Goal: Task Accomplishment & Management: Complete application form

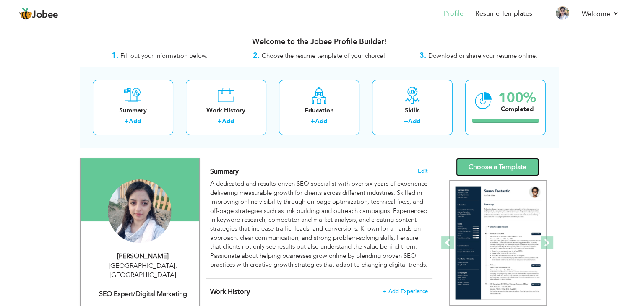
click at [500, 167] on link "Choose a Template" at bounding box center [497, 167] width 83 height 18
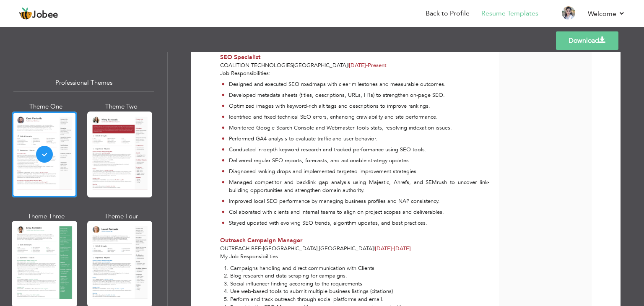
scroll to position [278, 0]
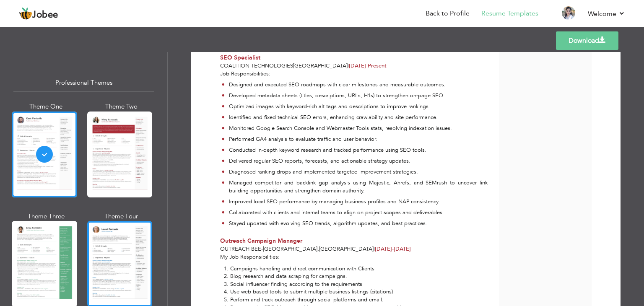
click at [126, 265] on div at bounding box center [119, 264] width 65 height 86
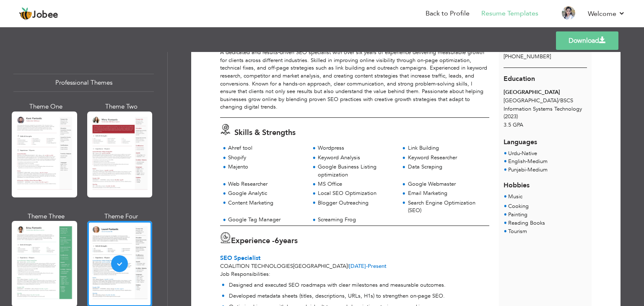
scroll to position [75, 0]
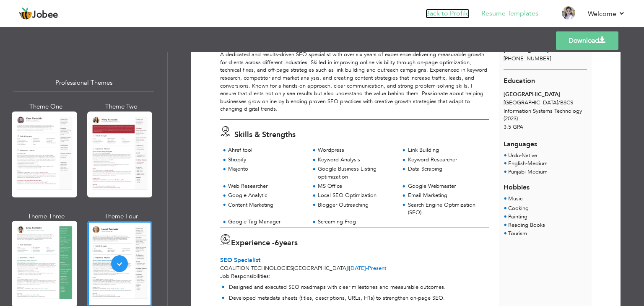
click at [441, 12] on link "Back to Profile" at bounding box center [448, 14] width 44 height 10
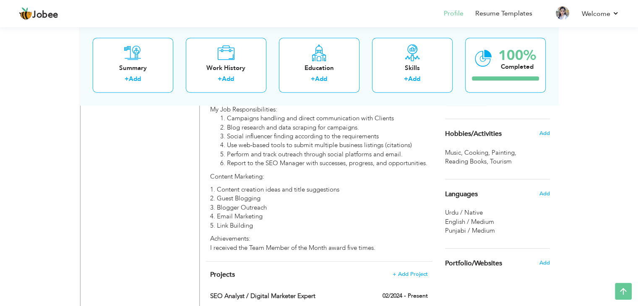
scroll to position [572, 0]
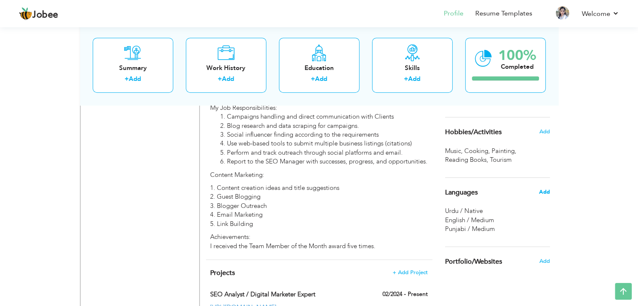
click at [540, 193] on span "Add" at bounding box center [544, 192] width 11 height 8
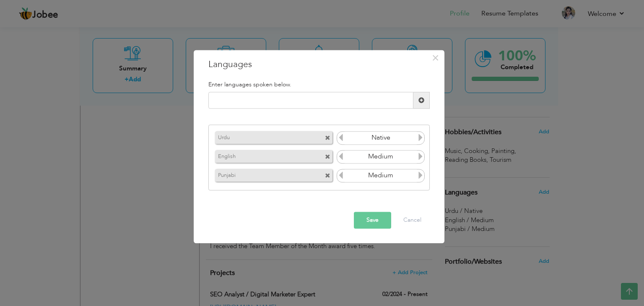
click at [570, 174] on div "× Languages Enter languages spoken below. Urdu Native English Medium" at bounding box center [322, 153] width 644 height 306
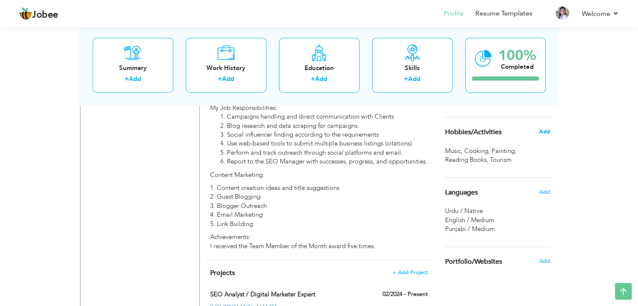
click at [544, 130] on span "Add" at bounding box center [544, 132] width 11 height 8
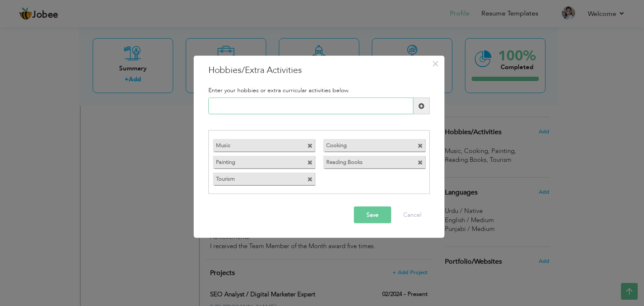
paste input "Blogging about digital tr"
drag, startPoint x: 239, startPoint y: 107, endPoint x: 254, endPoint y: 106, distance: 15.1
click at [254, 106] on input "Blogging about digital tr" at bounding box center [310, 106] width 205 height 17
type input "r"
click at [240, 106] on input "Reading Marketing Books" at bounding box center [310, 106] width 205 height 17
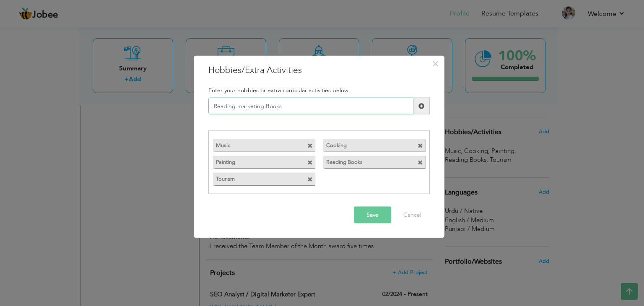
click at [268, 105] on input "Reading marketing Books" at bounding box center [310, 106] width 205 height 17
type input "Reading marketing books"
click at [419, 161] on span at bounding box center [420, 162] width 5 height 5
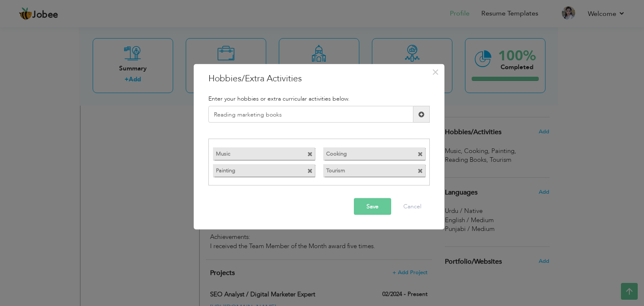
click at [419, 114] on span at bounding box center [422, 114] width 6 height 6
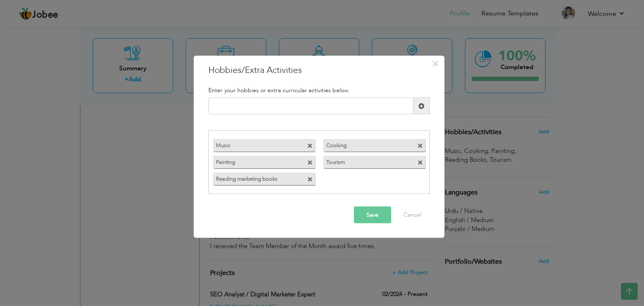
click at [310, 163] on span at bounding box center [309, 162] width 5 height 5
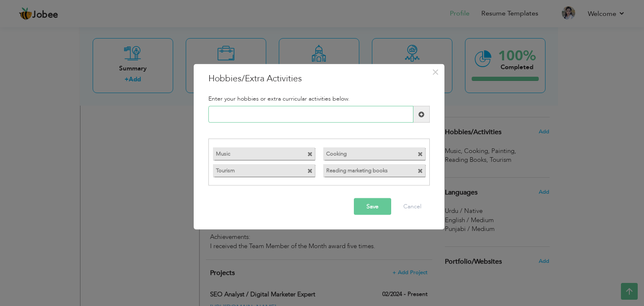
click at [272, 115] on input "text" at bounding box center [310, 114] width 205 height 17
paste input "Art & Painting"
type input "Art & Painting"
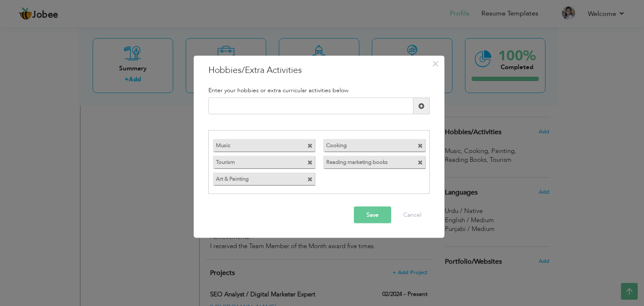
click at [309, 163] on span at bounding box center [309, 162] width 5 height 5
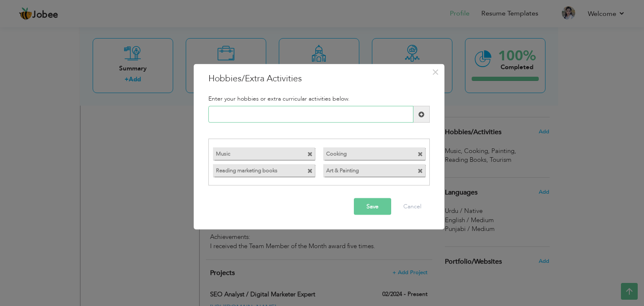
click at [250, 115] on input "text" at bounding box center [310, 114] width 205 height 17
paste input "Travel Exploration"
type input "Travel Exploration"
click at [424, 116] on span at bounding box center [422, 114] width 6 height 6
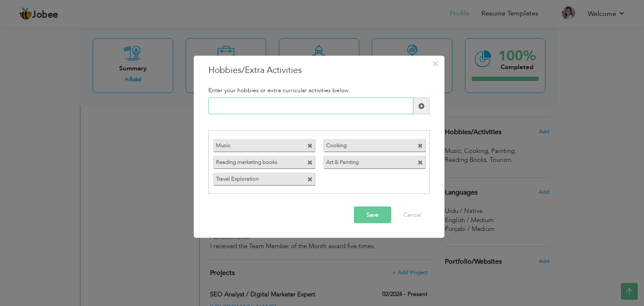
click at [356, 101] on input "text" at bounding box center [310, 106] width 205 height 17
paste input "Food Exploration"
type input "Food Exploration"
click at [420, 106] on span at bounding box center [422, 106] width 6 height 6
click at [421, 143] on span at bounding box center [420, 145] width 5 height 5
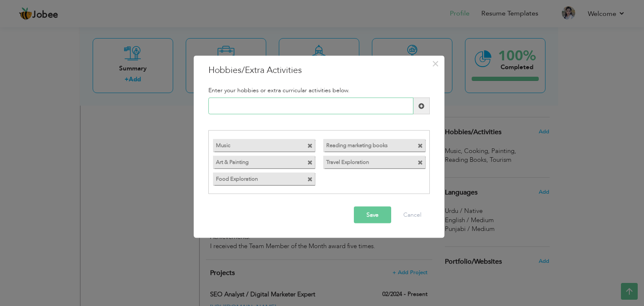
click at [296, 109] on input "text" at bounding box center [310, 106] width 205 height 17
paste input "Music Enthusiast"
type input "Music Enthusiast"
click at [308, 145] on span at bounding box center [309, 145] width 5 height 5
click at [370, 217] on button "Save" at bounding box center [372, 214] width 37 height 17
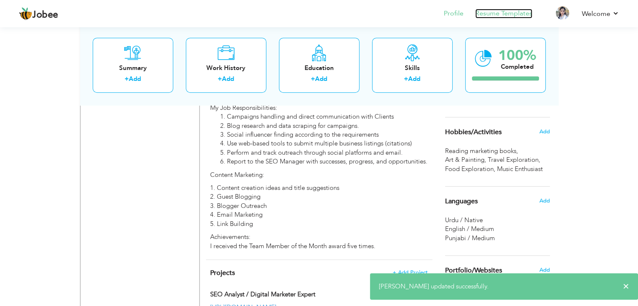
click at [502, 15] on link "Resume Templates" at bounding box center [503, 14] width 57 height 10
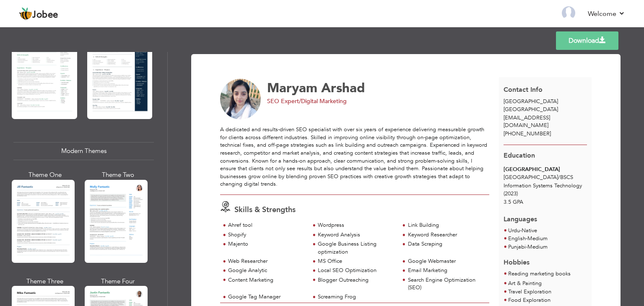
scroll to position [298, 0]
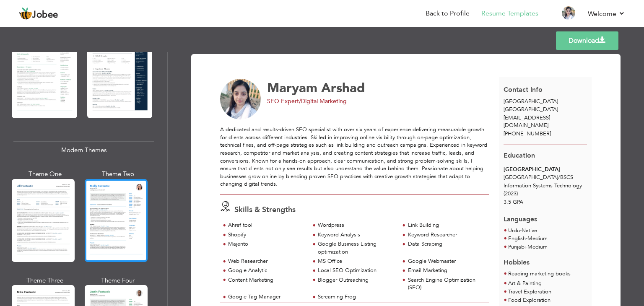
click at [136, 245] on div at bounding box center [116, 220] width 63 height 83
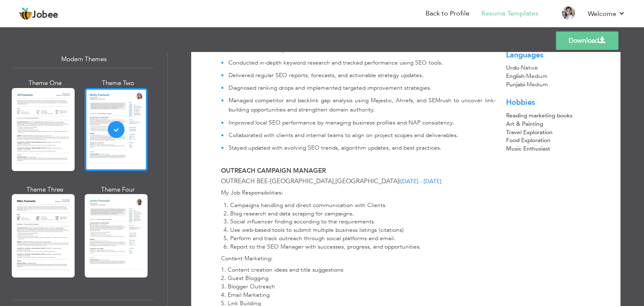
scroll to position [391, 0]
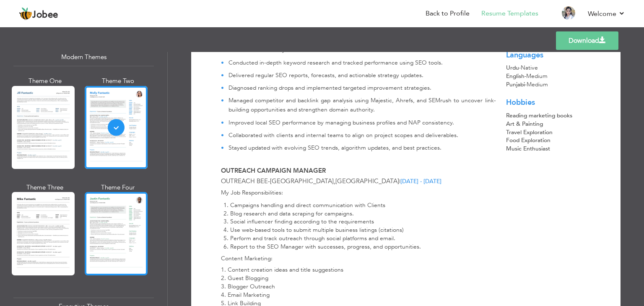
click at [136, 247] on div at bounding box center [116, 233] width 63 height 83
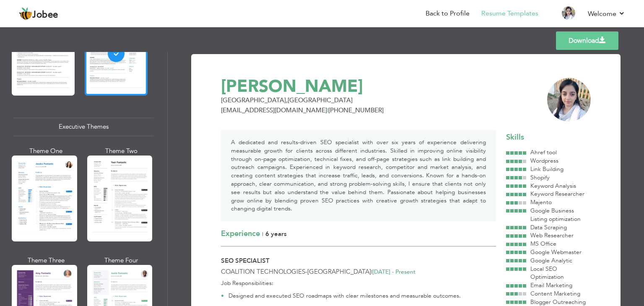
scroll to position [572, 0]
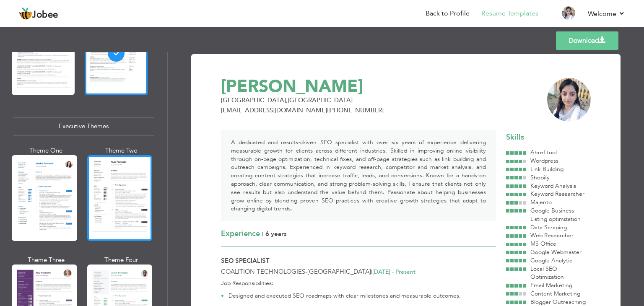
click at [107, 219] on div at bounding box center [119, 198] width 65 height 86
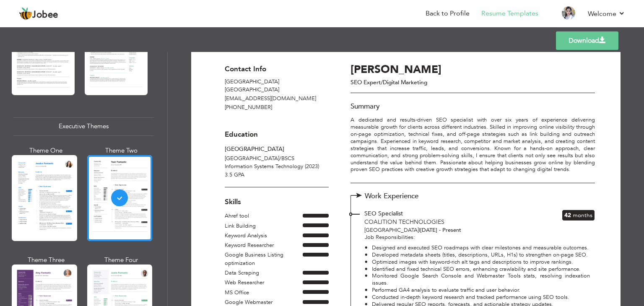
scroll to position [13, 0]
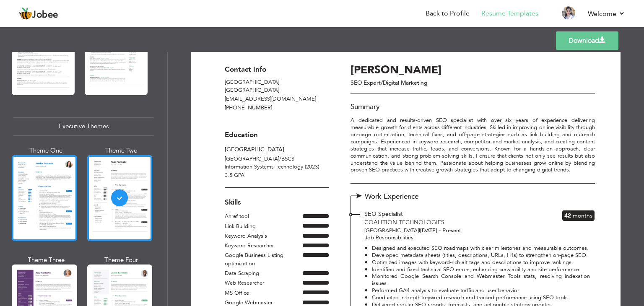
click at [32, 213] on div at bounding box center [44, 198] width 65 height 86
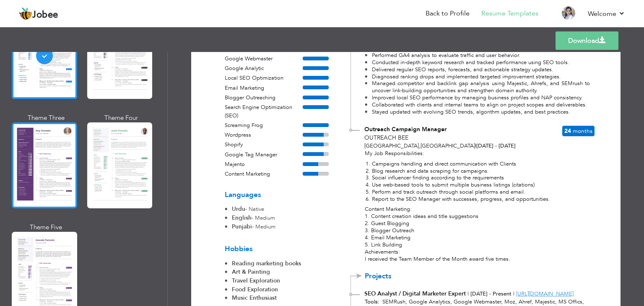
scroll to position [713, 0]
click at [53, 178] on div at bounding box center [44, 166] width 65 height 86
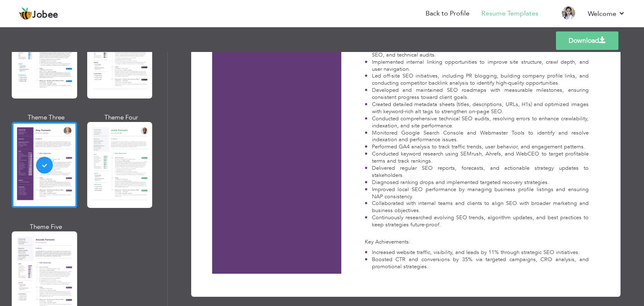
scroll to position [746, 0]
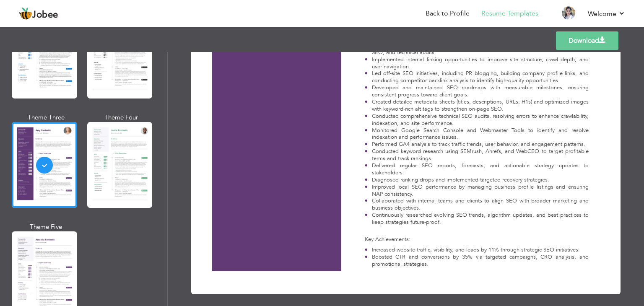
click at [592, 41] on link "Download" at bounding box center [587, 40] width 62 height 18
